Goal: Go to known website: Go to known website

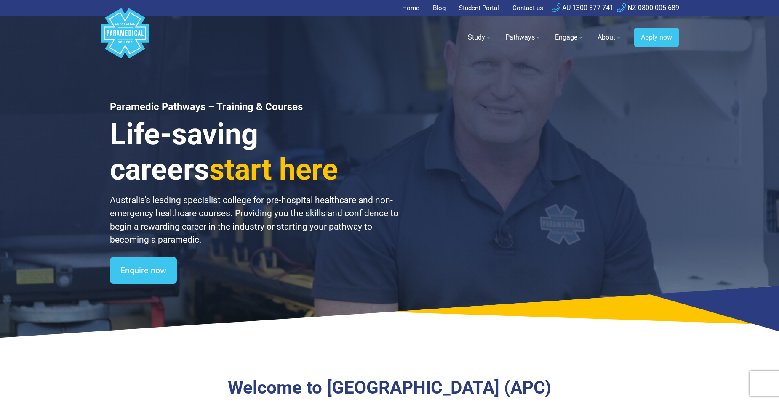
click at [469, 9] on link "Student Portal" at bounding box center [479, 8] width 50 height 16
click at [467, 7] on link "Student Portal" at bounding box center [479, 8] width 50 height 16
click at [485, 4] on link "Student Portal" at bounding box center [479, 8] width 50 height 16
click at [469, 8] on link "Student Portal" at bounding box center [479, 8] width 50 height 16
click at [477, 3] on link "Student Portal" at bounding box center [479, 8] width 50 height 16
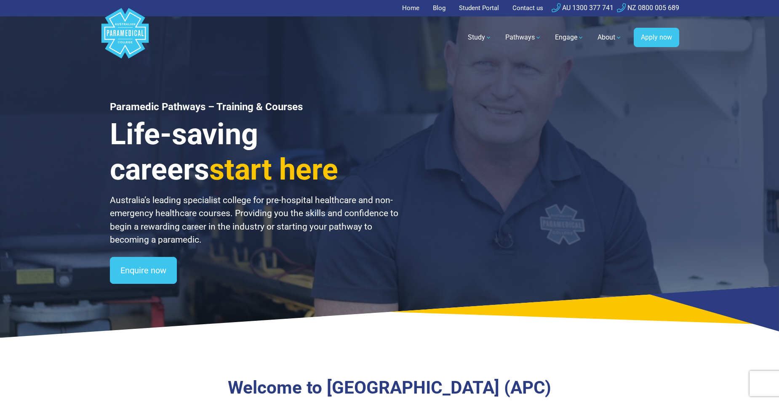
click at [477, 6] on link "Student Portal" at bounding box center [479, 8] width 50 height 16
click at [482, 9] on link "Student Portal" at bounding box center [479, 8] width 50 height 16
click at [482, 11] on link "Student Portal" at bounding box center [479, 8] width 50 height 16
click at [486, 10] on link "Student Portal" at bounding box center [479, 8] width 50 height 16
